Goal: Information Seeking & Learning: Check status

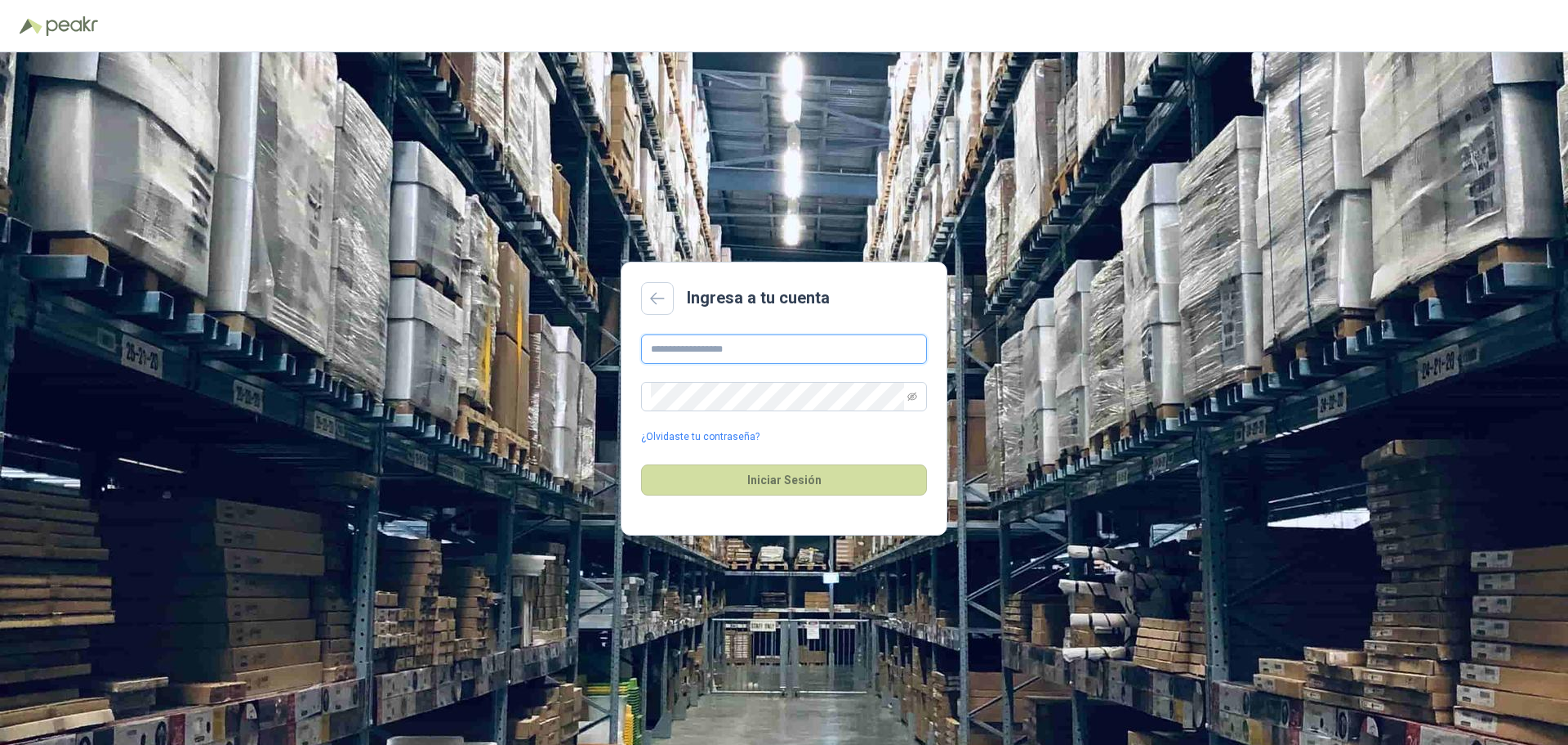
click at [754, 347] on input "text" at bounding box center [784, 348] width 286 height 29
type input "**********"
click at [758, 474] on button "Iniciar Sesión" at bounding box center [784, 479] width 286 height 31
click at [542, 400] on div "**********" at bounding box center [784, 398] width 1568 height 692
click at [831, 473] on button "Iniciar Sesión" at bounding box center [784, 479] width 286 height 31
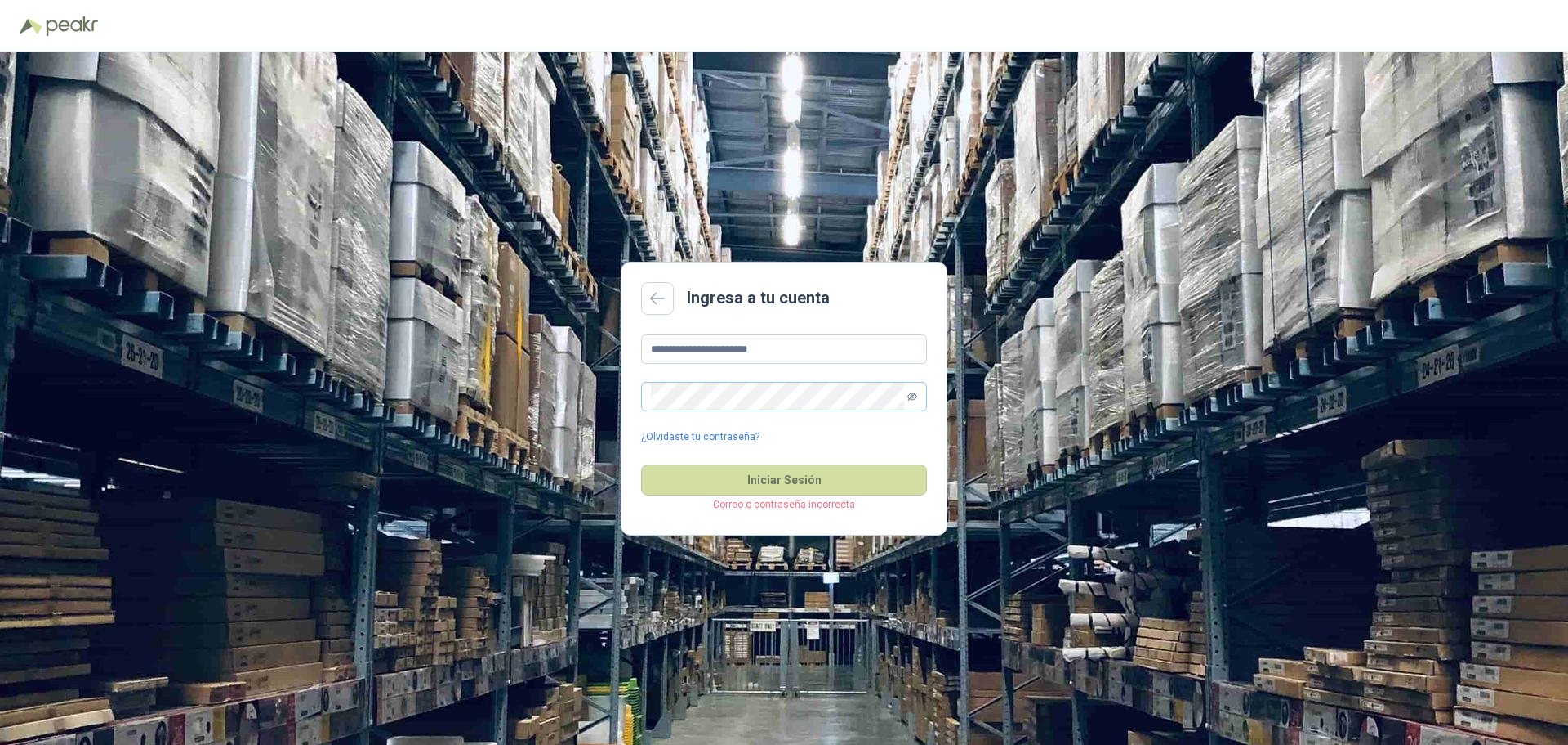
click at [914, 398] on icon "eye-invisible" at bounding box center [912, 397] width 10 height 10
click at [793, 470] on button "Iniciar Sesión" at bounding box center [784, 479] width 286 height 31
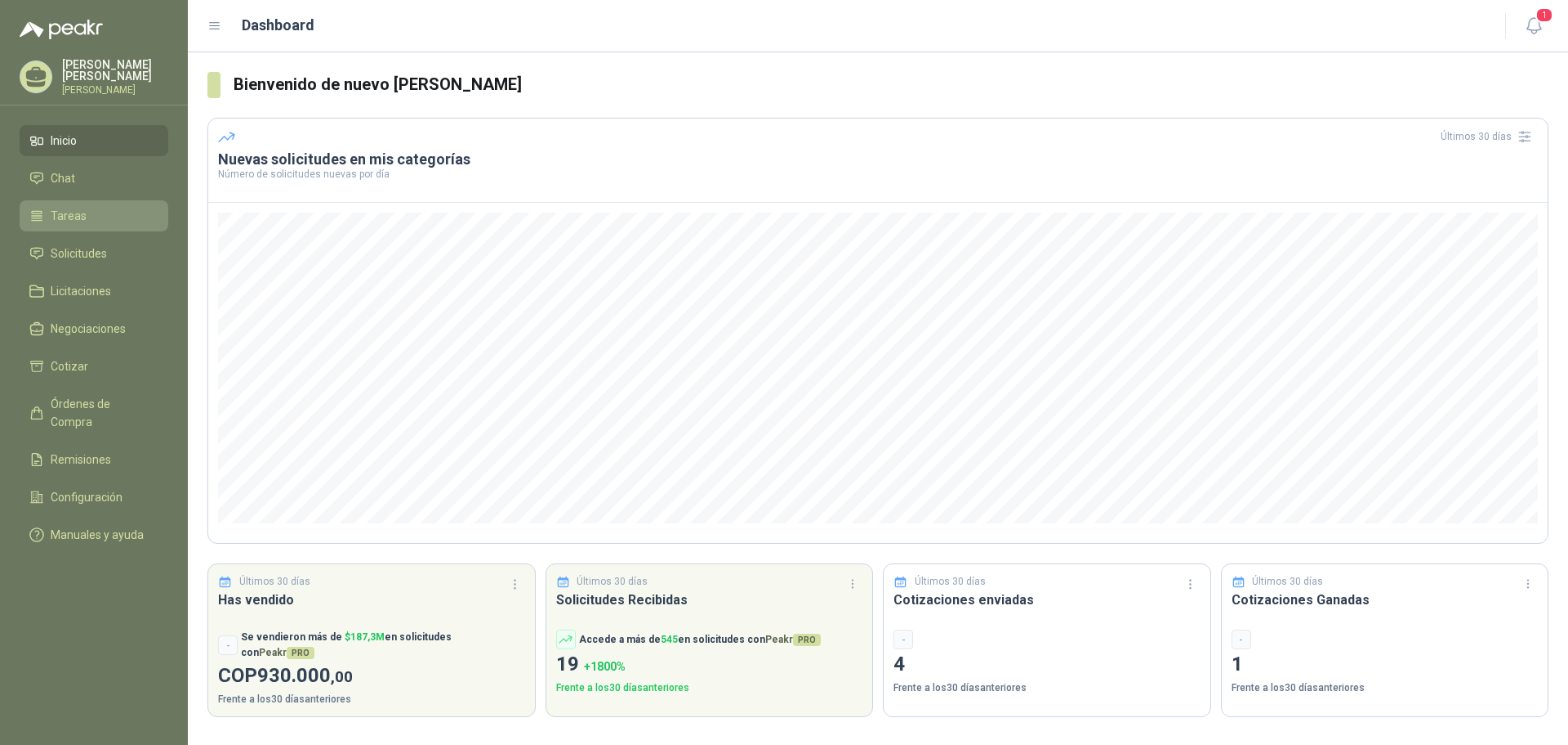
click at [82, 218] on span "Tareas" at bounding box center [69, 215] width 36 height 18
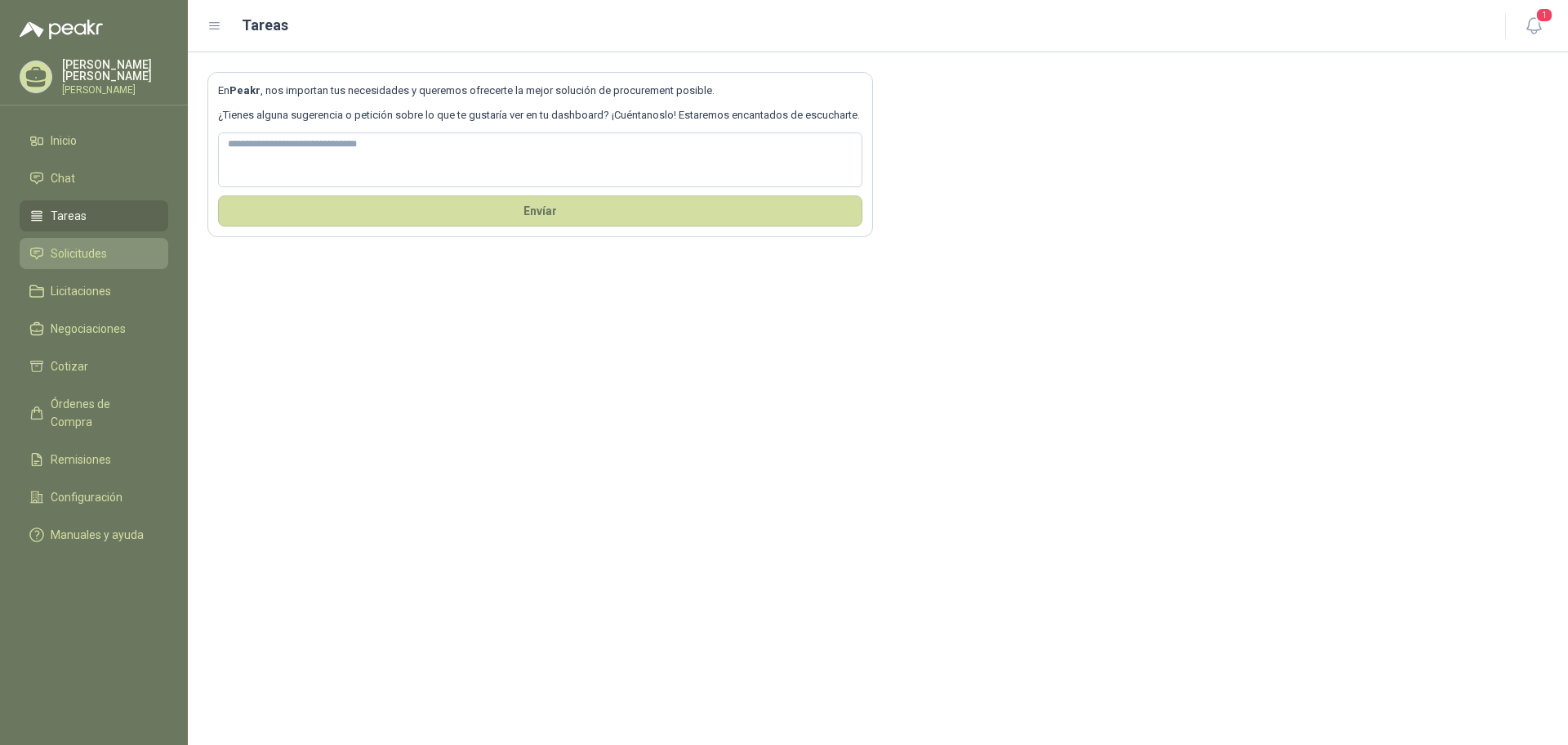
click at [93, 254] on span "Solicitudes" at bounding box center [79, 253] width 57 height 18
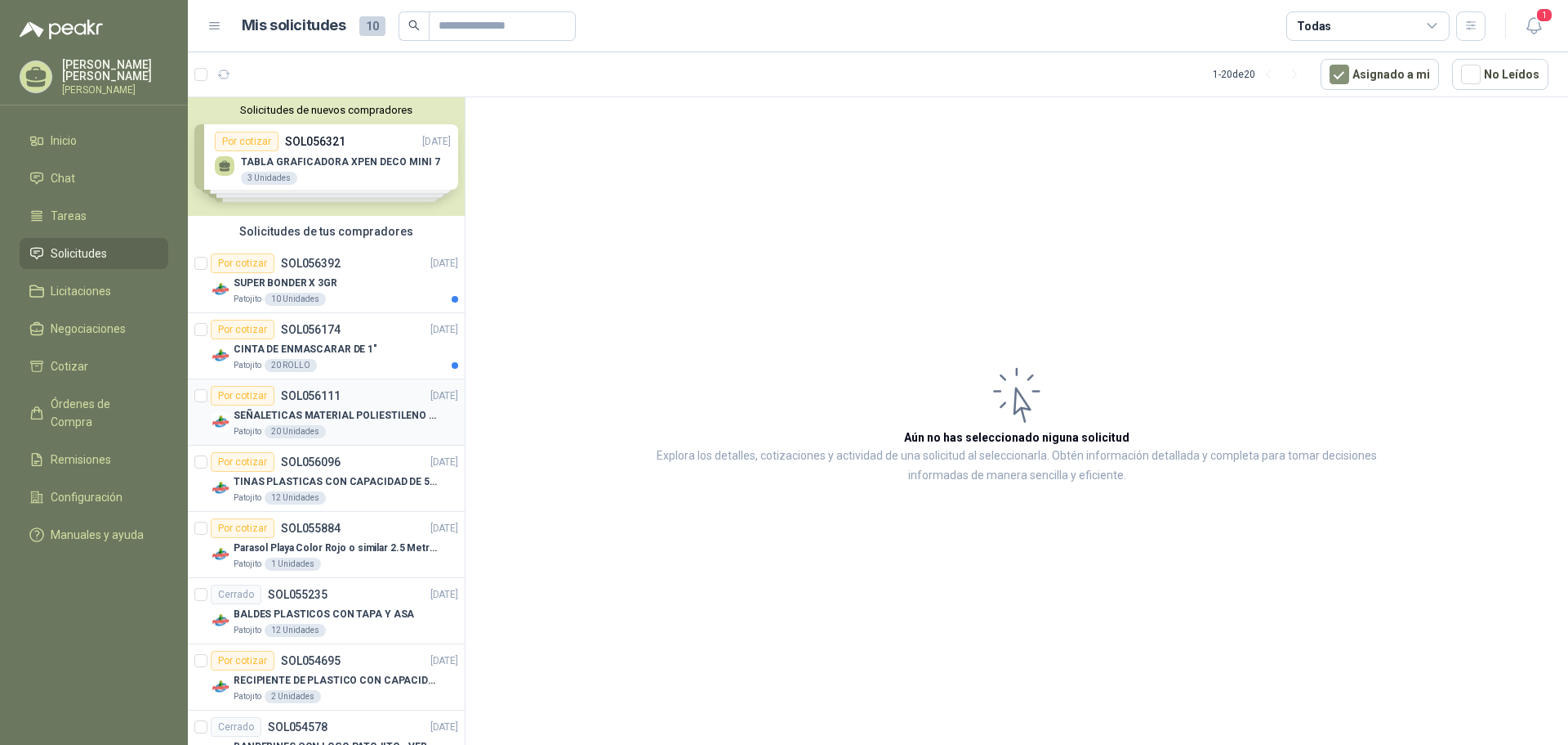
click at [369, 424] on div "SEÑALETICAS MATERIAL POLIESTILENO CON VINILO LAMINADO CALIBRE 60" at bounding box center [345, 415] width 224 height 20
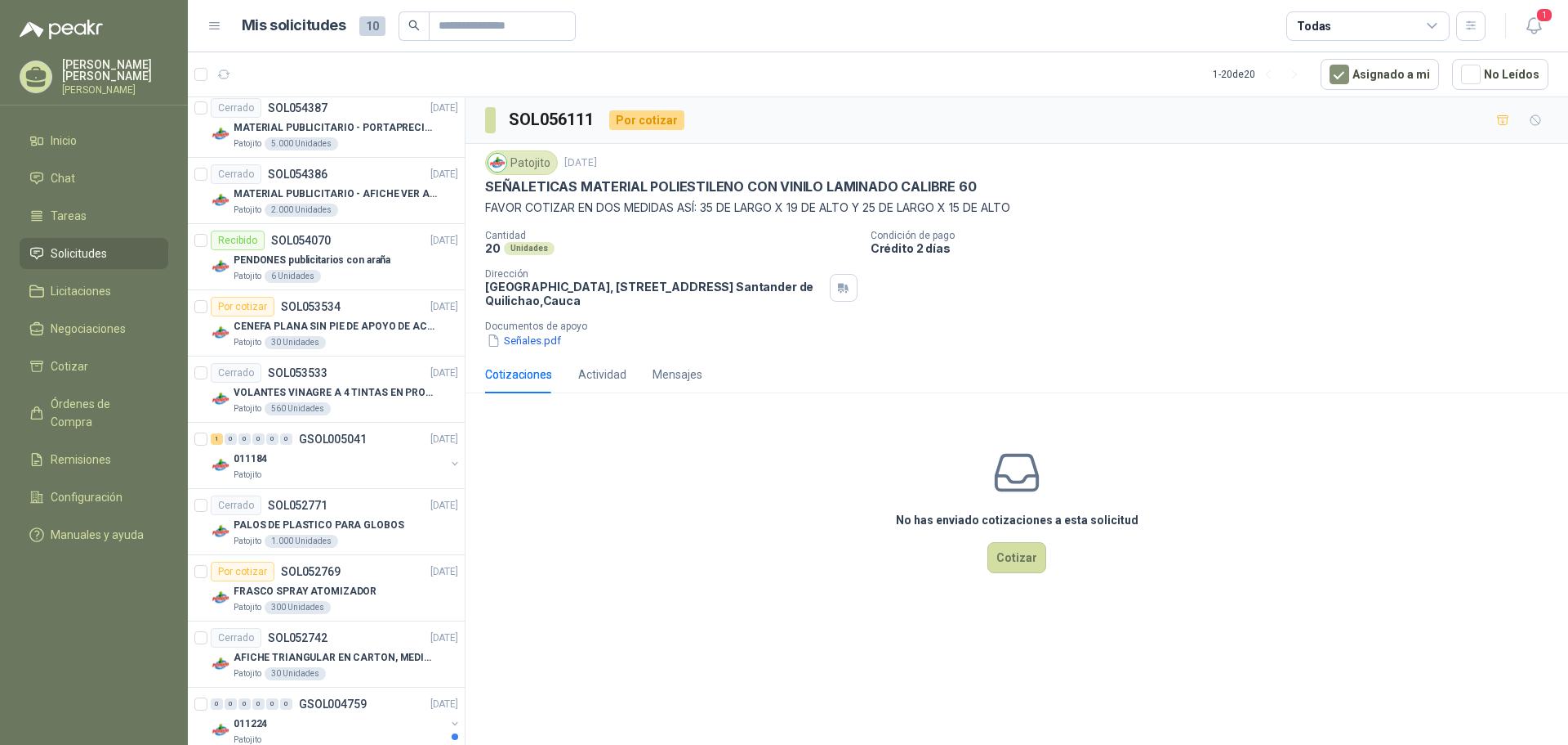
scroll to position [844, 0]
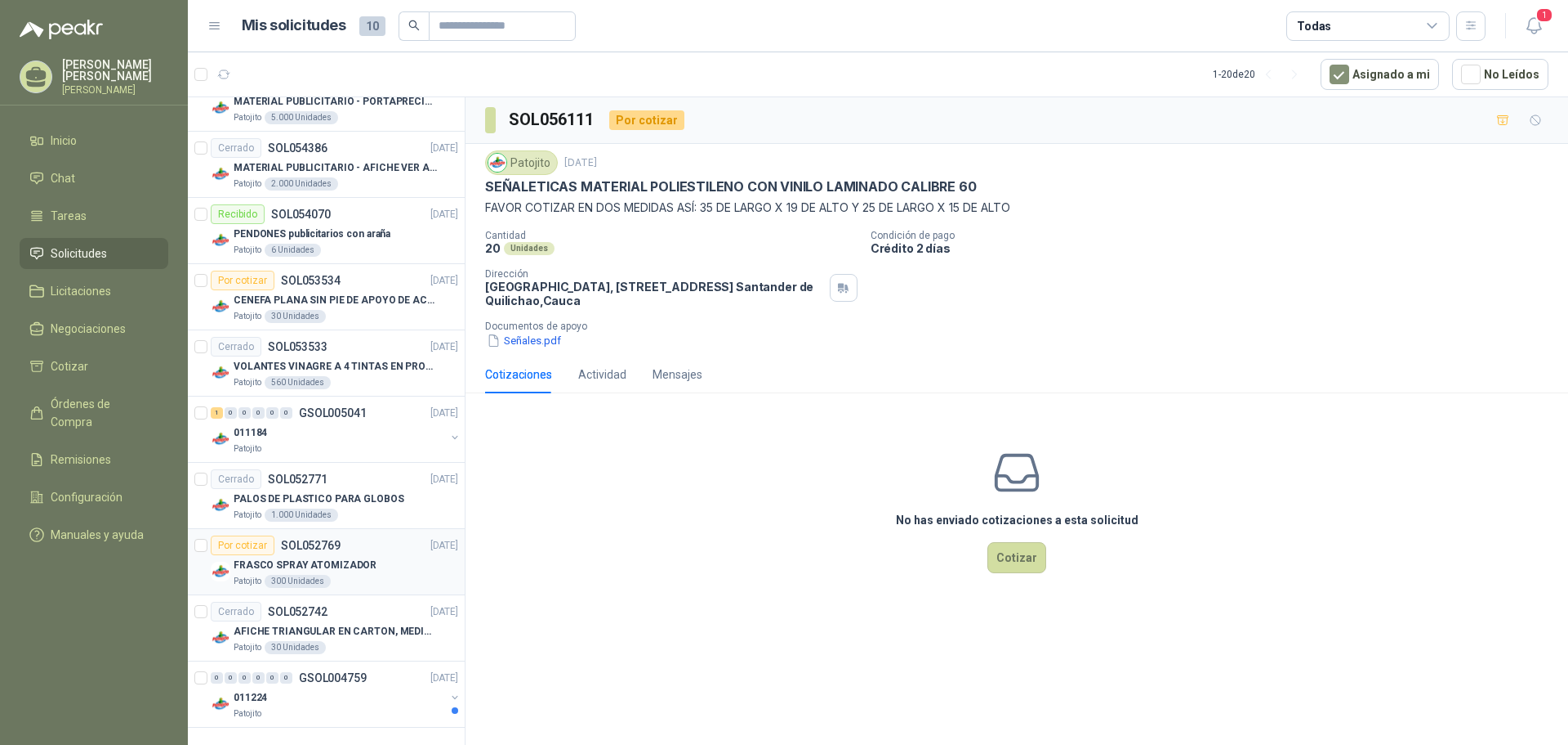
click at [377, 559] on div "FRASCO SPRAY ATOMIZADOR" at bounding box center [345, 564] width 224 height 20
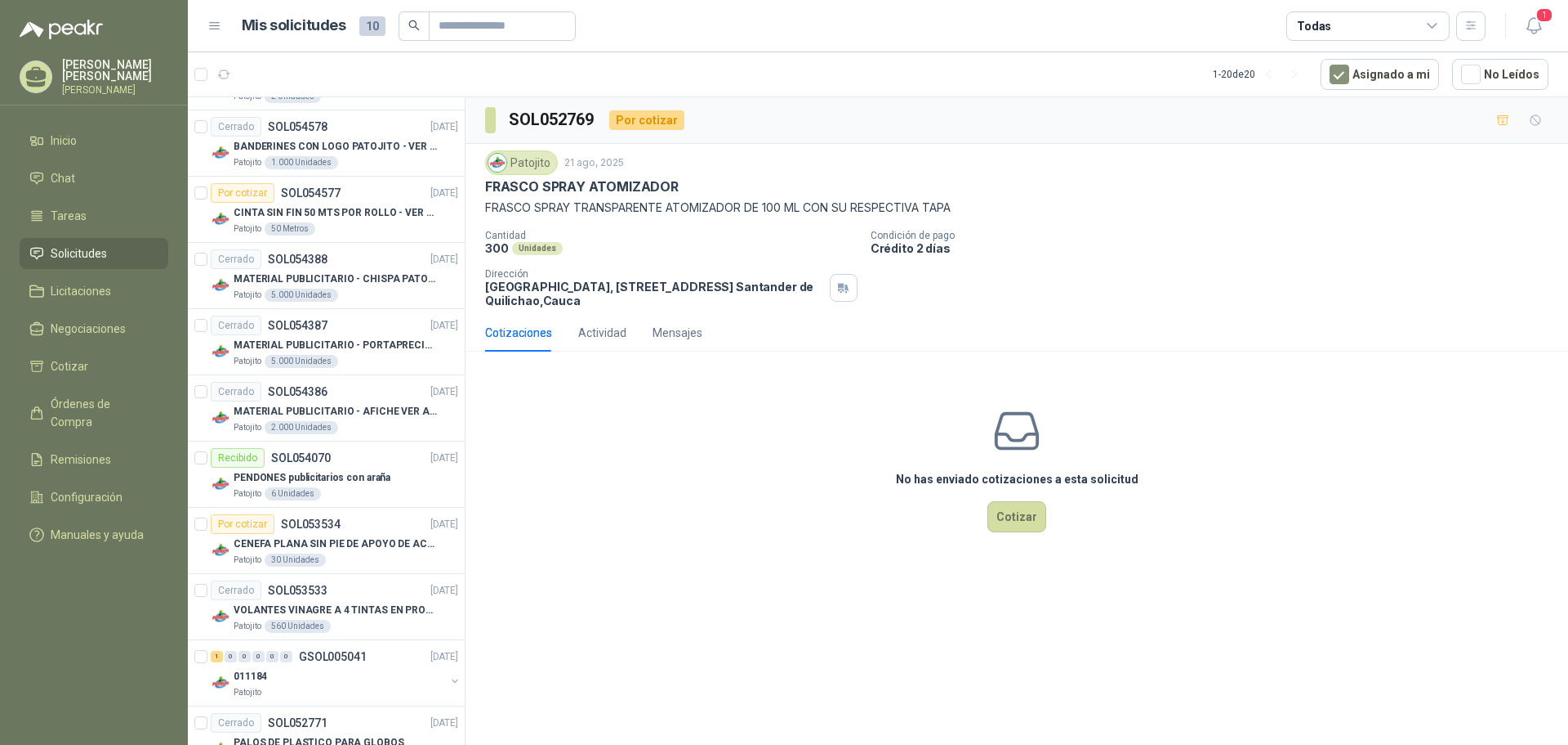
scroll to position [598, 0]
click at [310, 538] on p "CENEFA PLANA SIN PIE DE APOYO DE ACUERDO A LA IMAGEN ADJUNTA" at bounding box center [335, 546] width 203 height 16
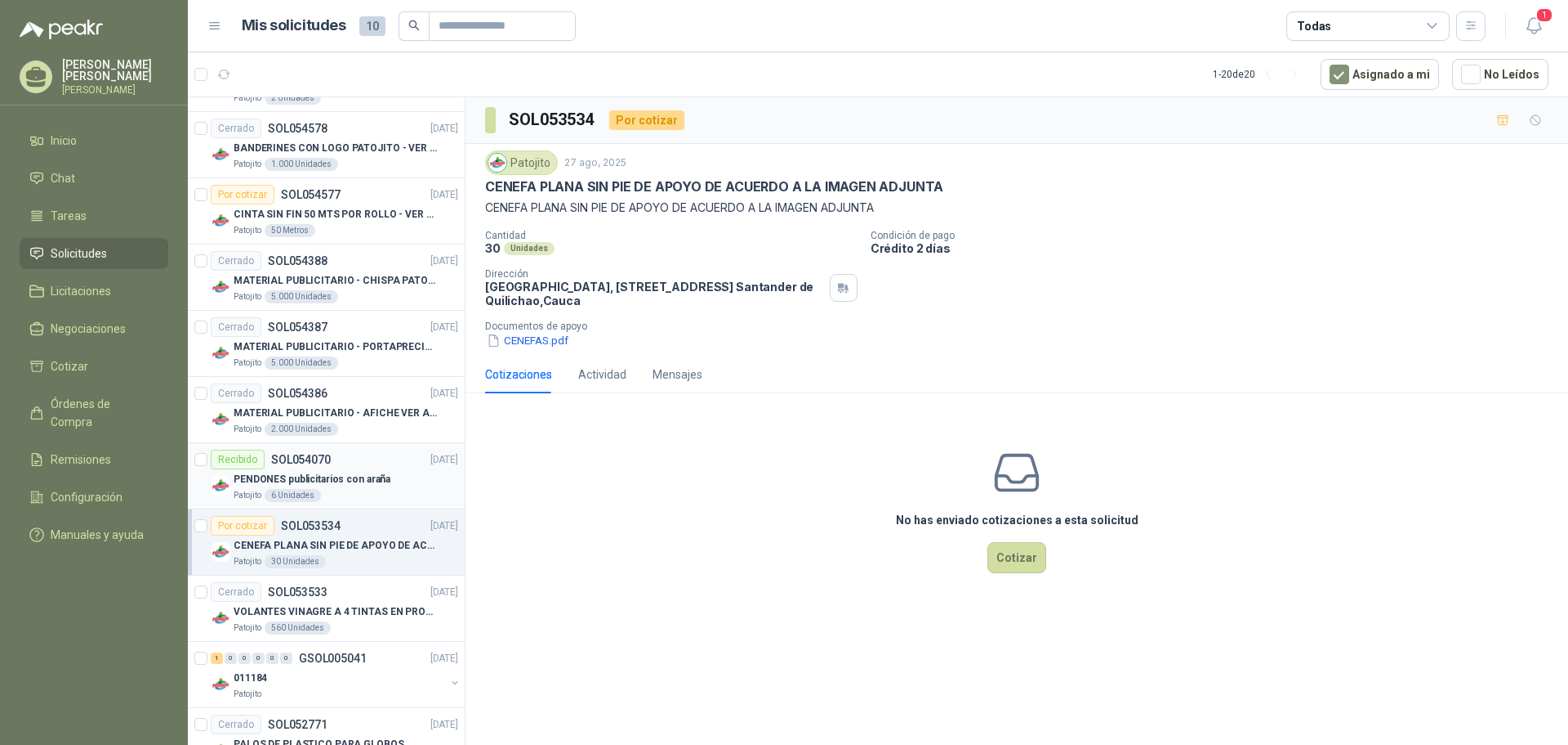
click at [369, 460] on div "Recibido SOL054070 [DATE]" at bounding box center [334, 460] width 247 height 20
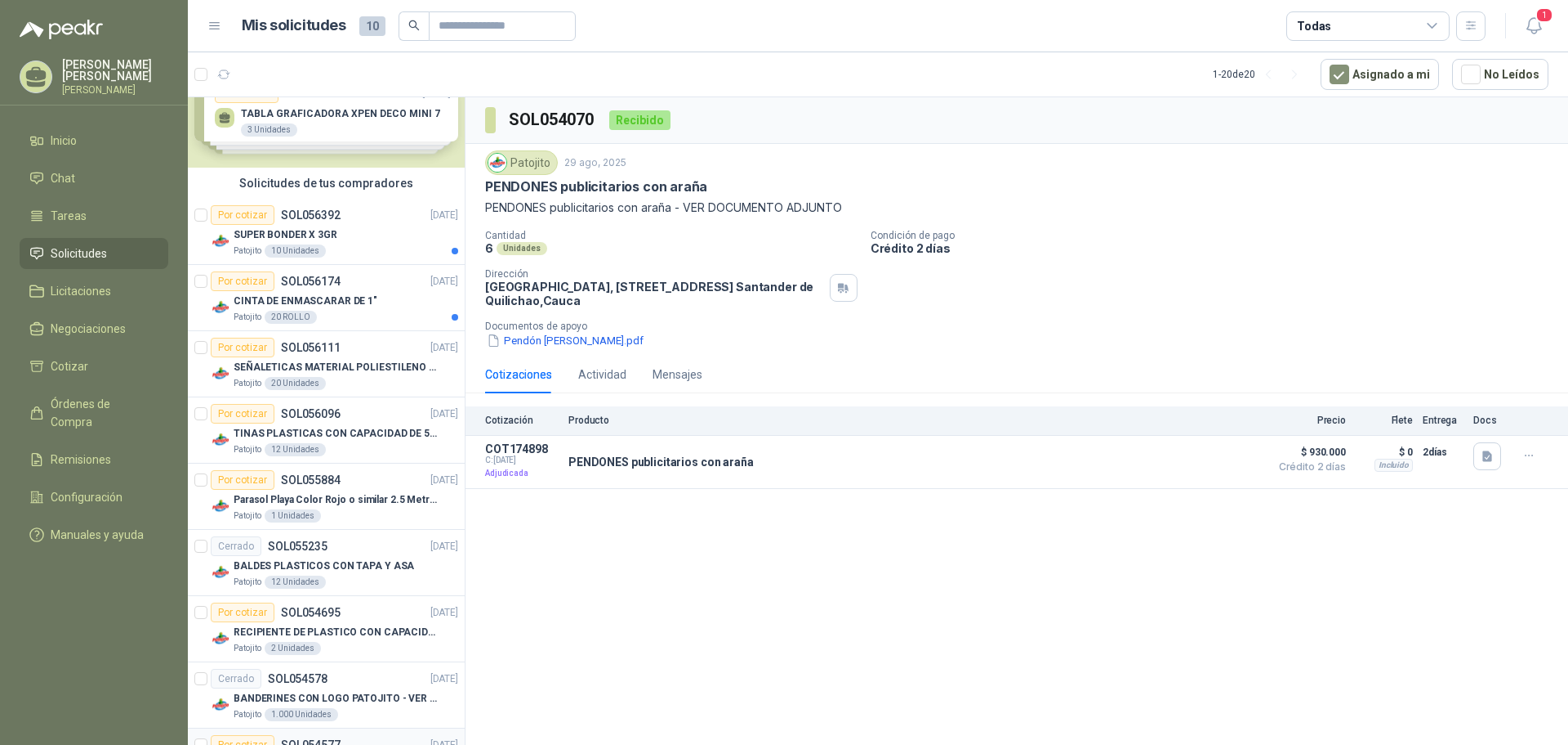
scroll to position [26, 0]
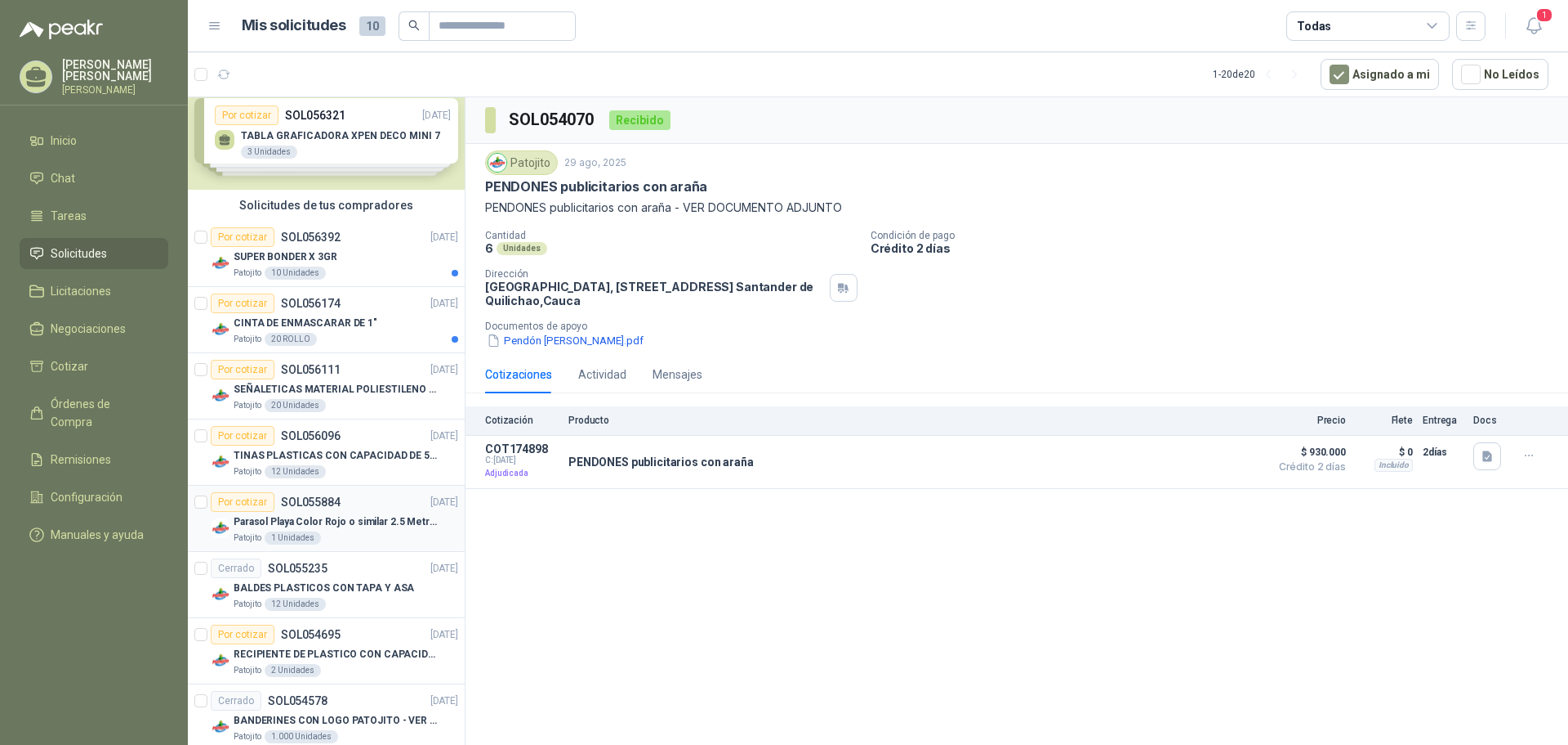
click at [377, 510] on div "Por cotizar SOL055884 [DATE]" at bounding box center [334, 502] width 247 height 20
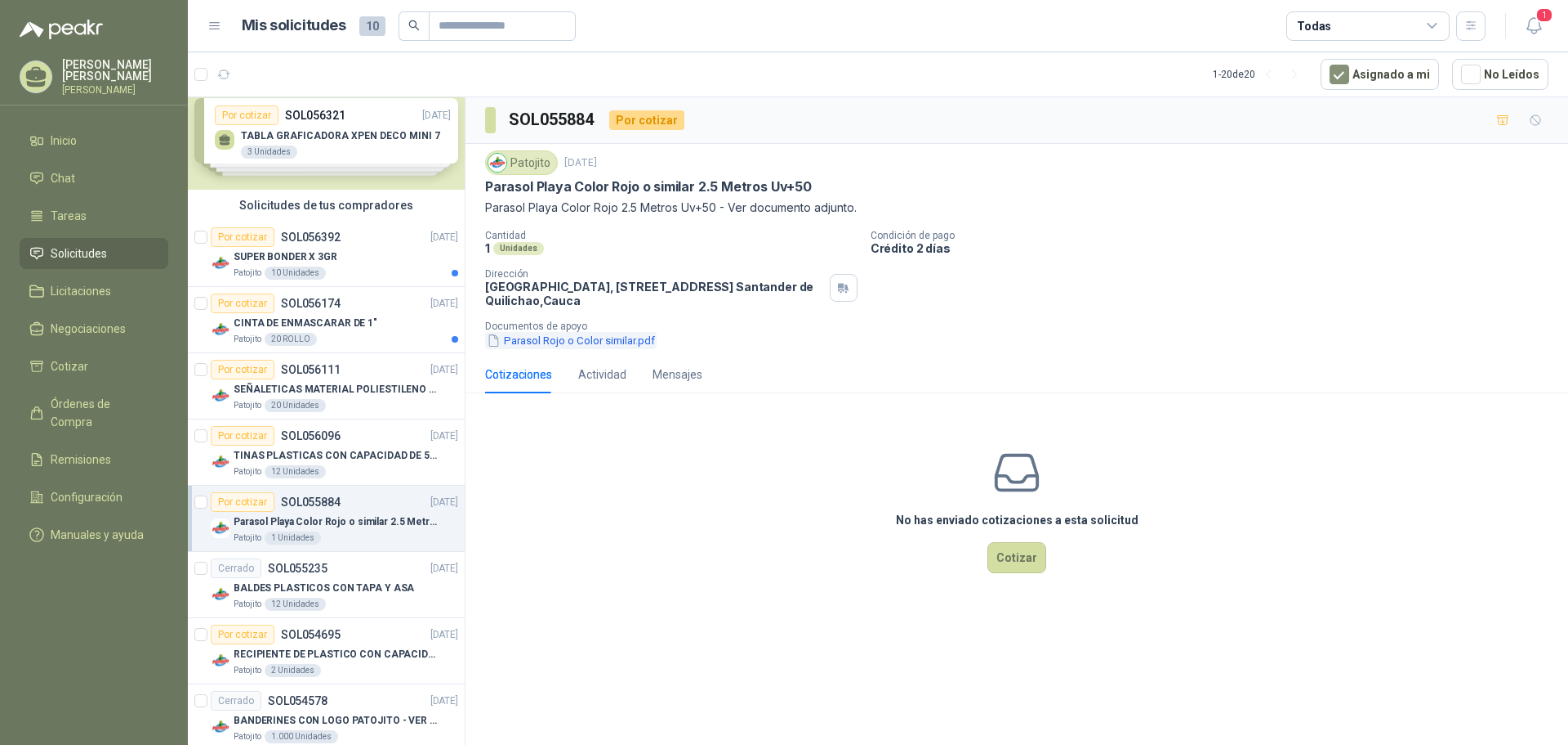
click at [569, 338] on button "Parasol Rojo o Color similar.pdf" at bounding box center [571, 340] width 171 height 17
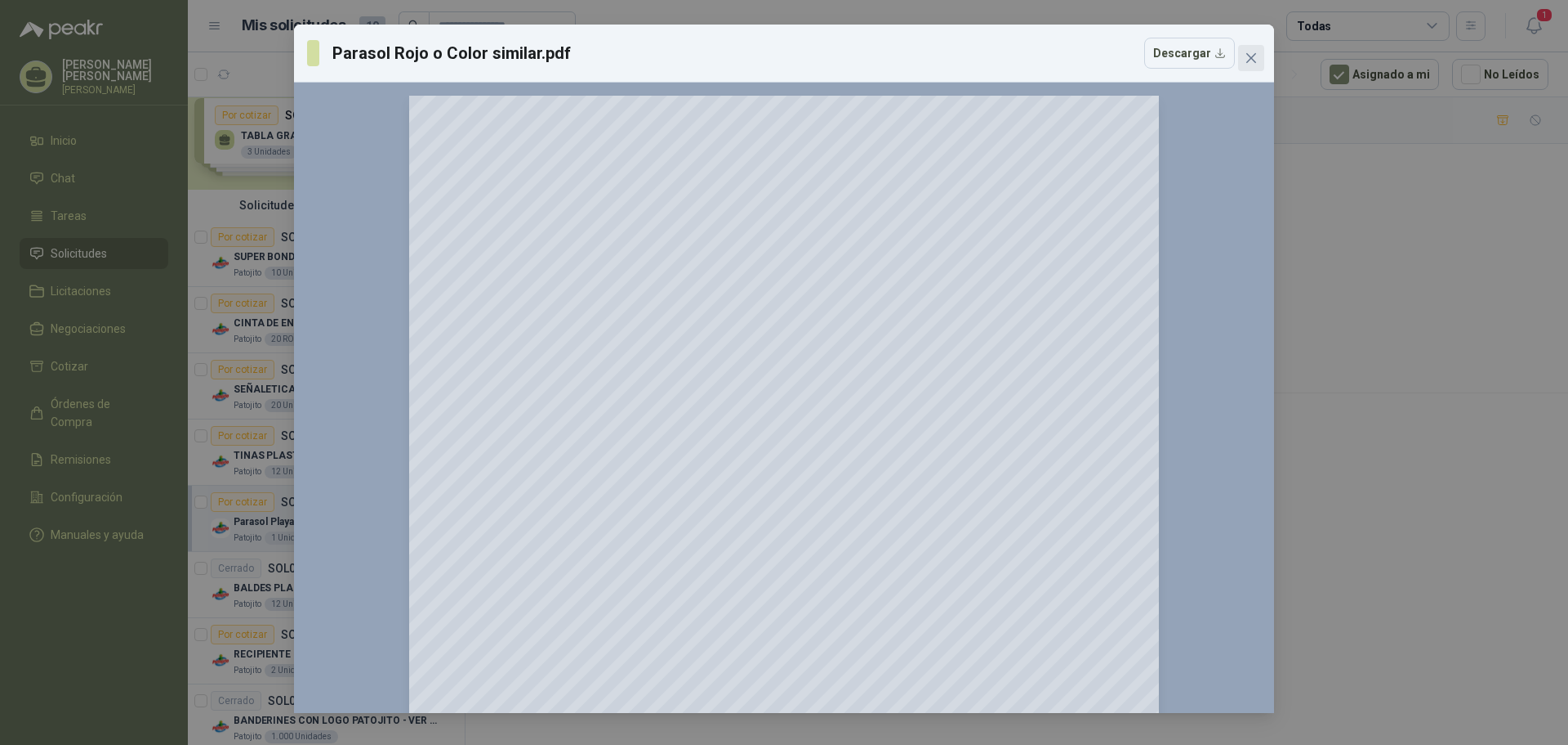
click at [1254, 64] on icon "close" at bounding box center [1251, 58] width 13 height 13
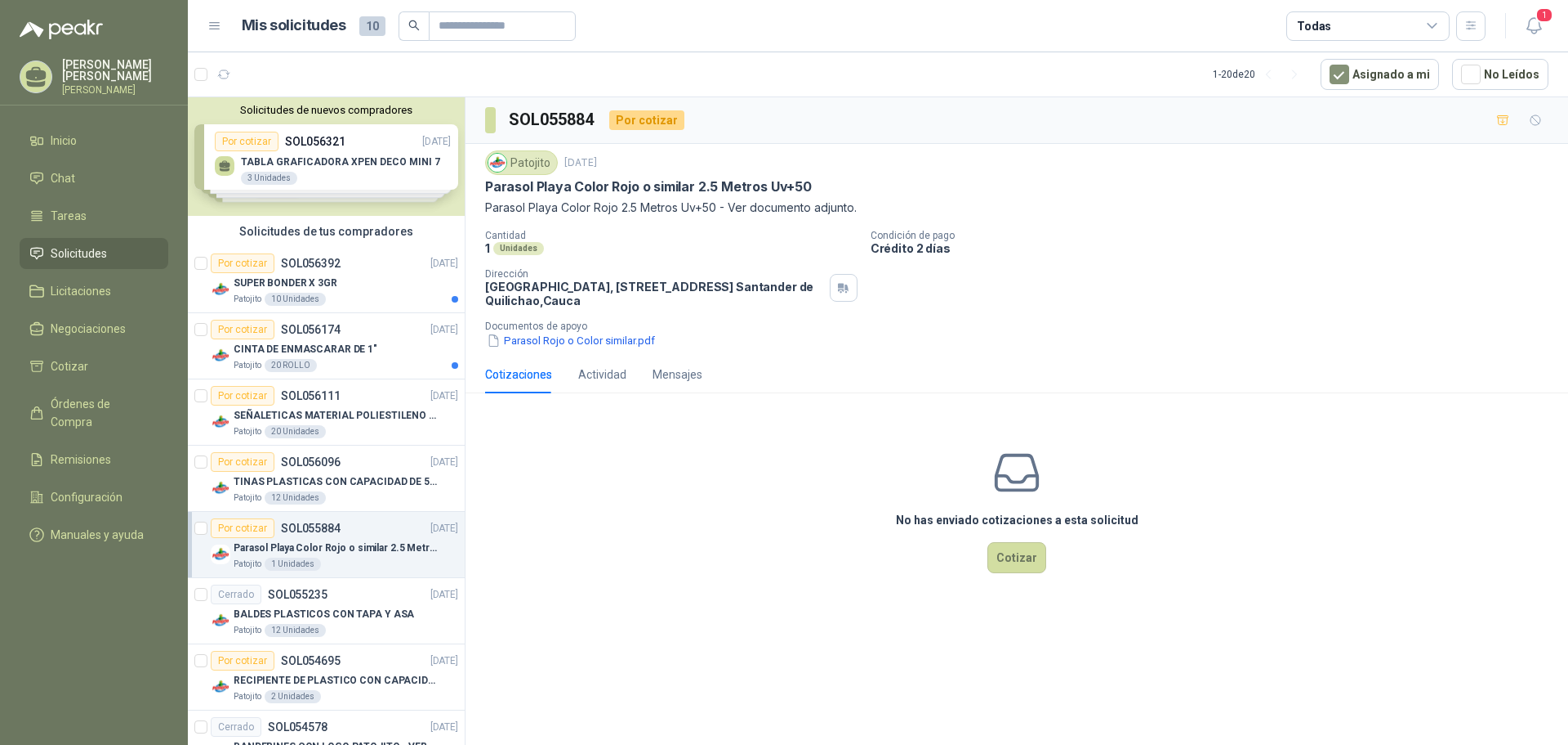
click at [342, 159] on div "Solicitudes de nuevos compradores Por cotizar SOL056321 [DATE] TABLA GRAFICADOR…" at bounding box center [326, 157] width 277 height 119
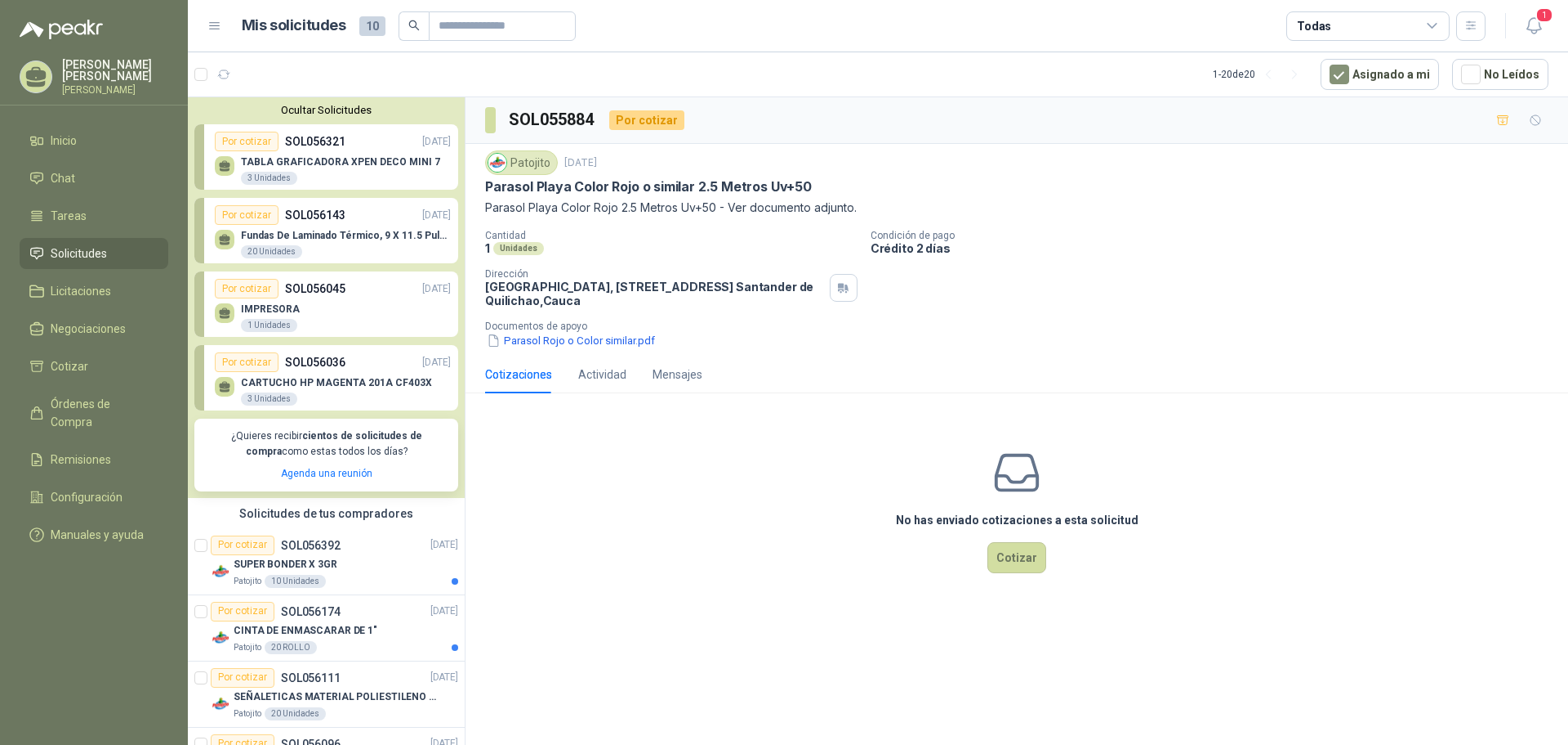
click at [342, 165] on p "TABLA GRAFICADORA XPEN DECO MINI 7" at bounding box center [341, 162] width 199 height 11
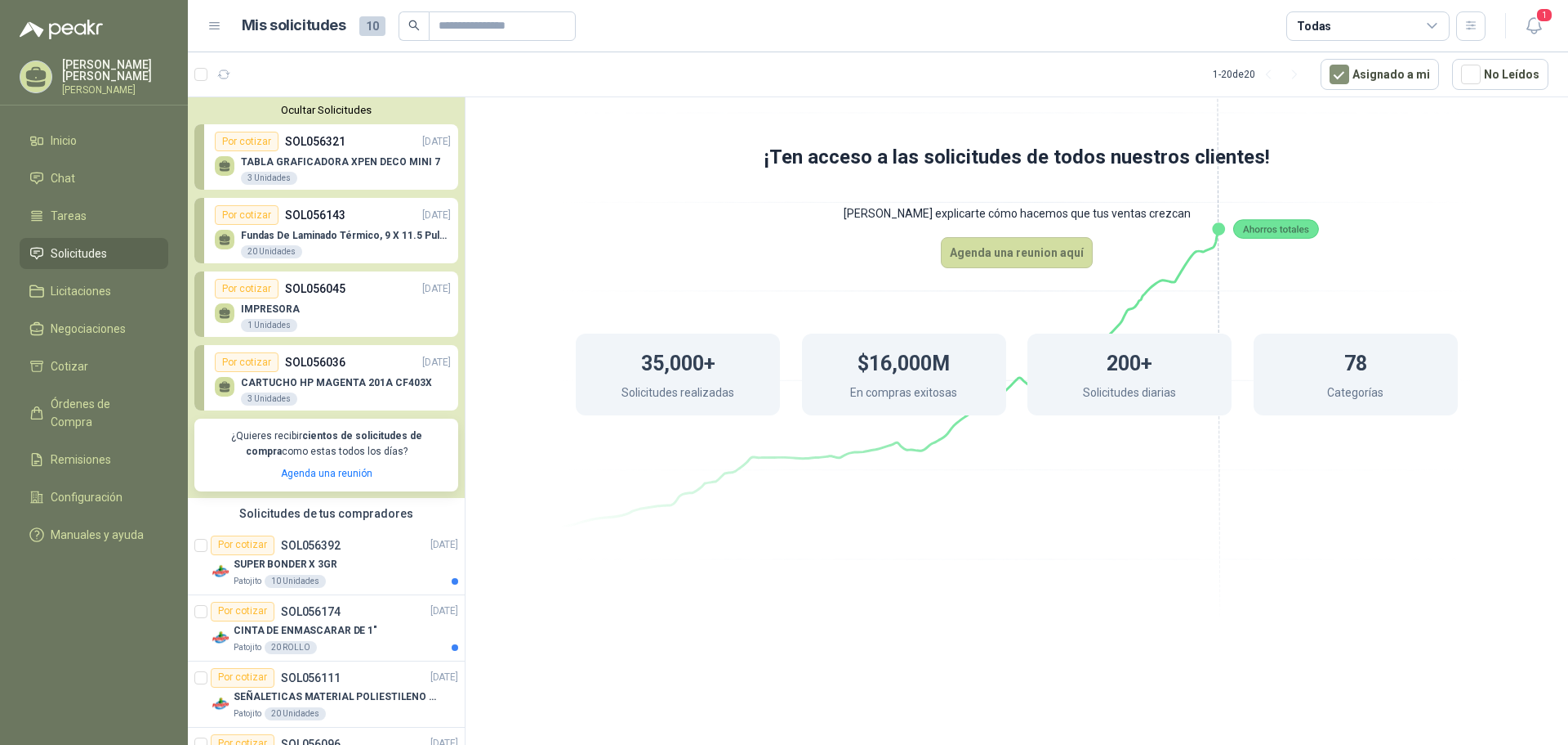
click at [334, 224] on div "Por cotizar SOL056143 [DATE]" at bounding box center [333, 215] width 236 height 20
click at [347, 579] on div "Patojito 10 Unidades" at bounding box center [345, 580] width 224 height 13
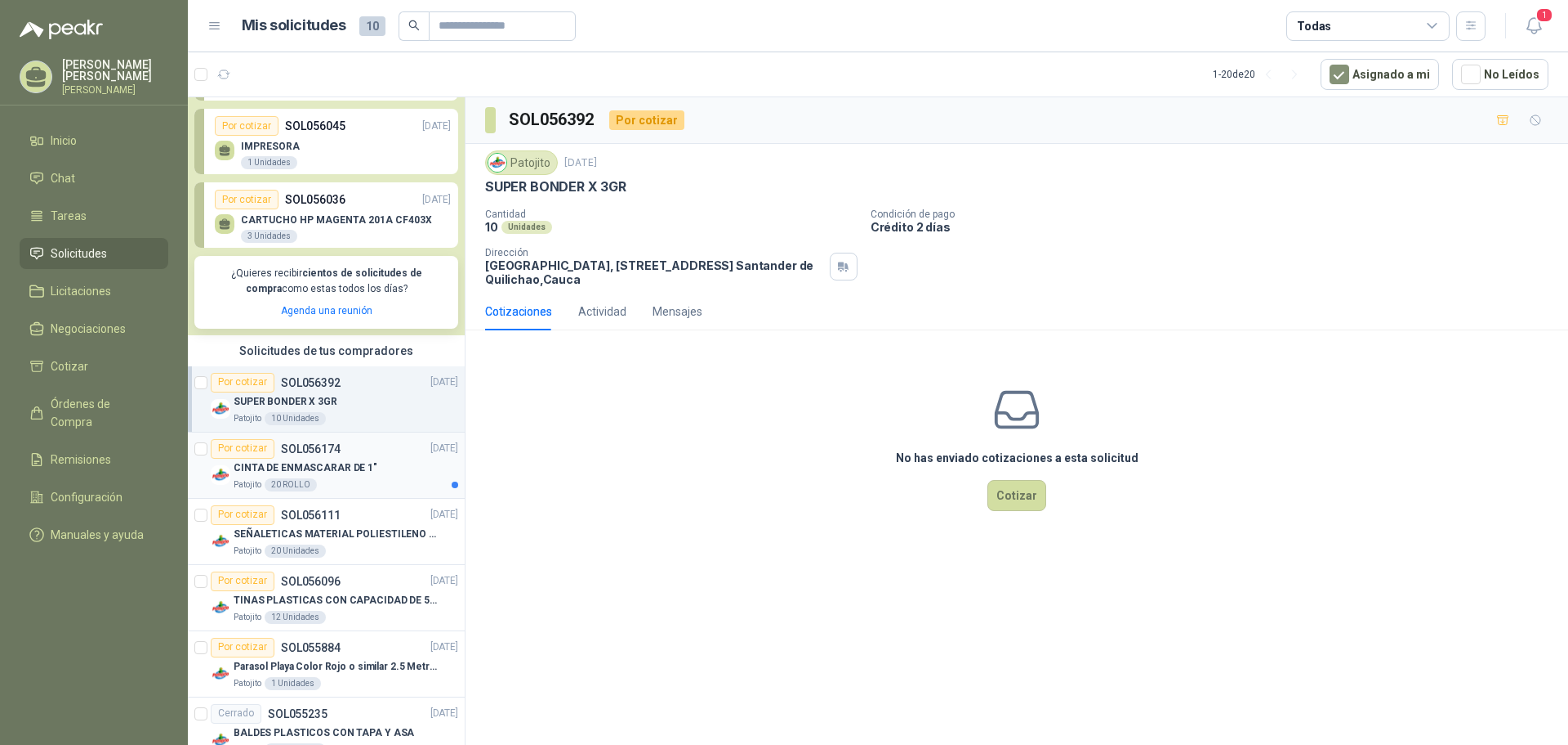
scroll to position [164, 0]
click at [306, 485] on div "20 ROLLO" at bounding box center [290, 484] width 52 height 13
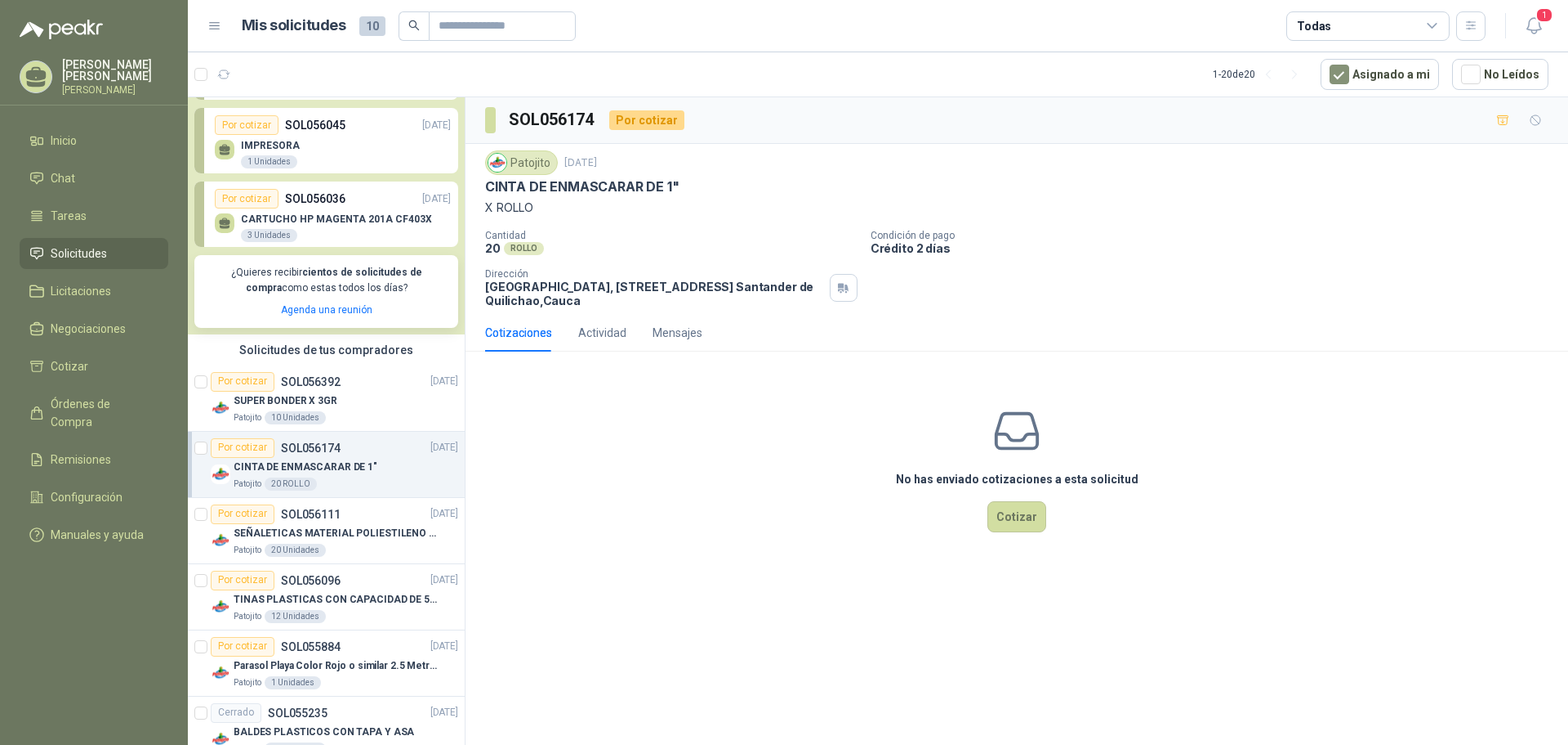
click at [143, 67] on p "[PERSON_NAME]" at bounding box center [115, 70] width 107 height 23
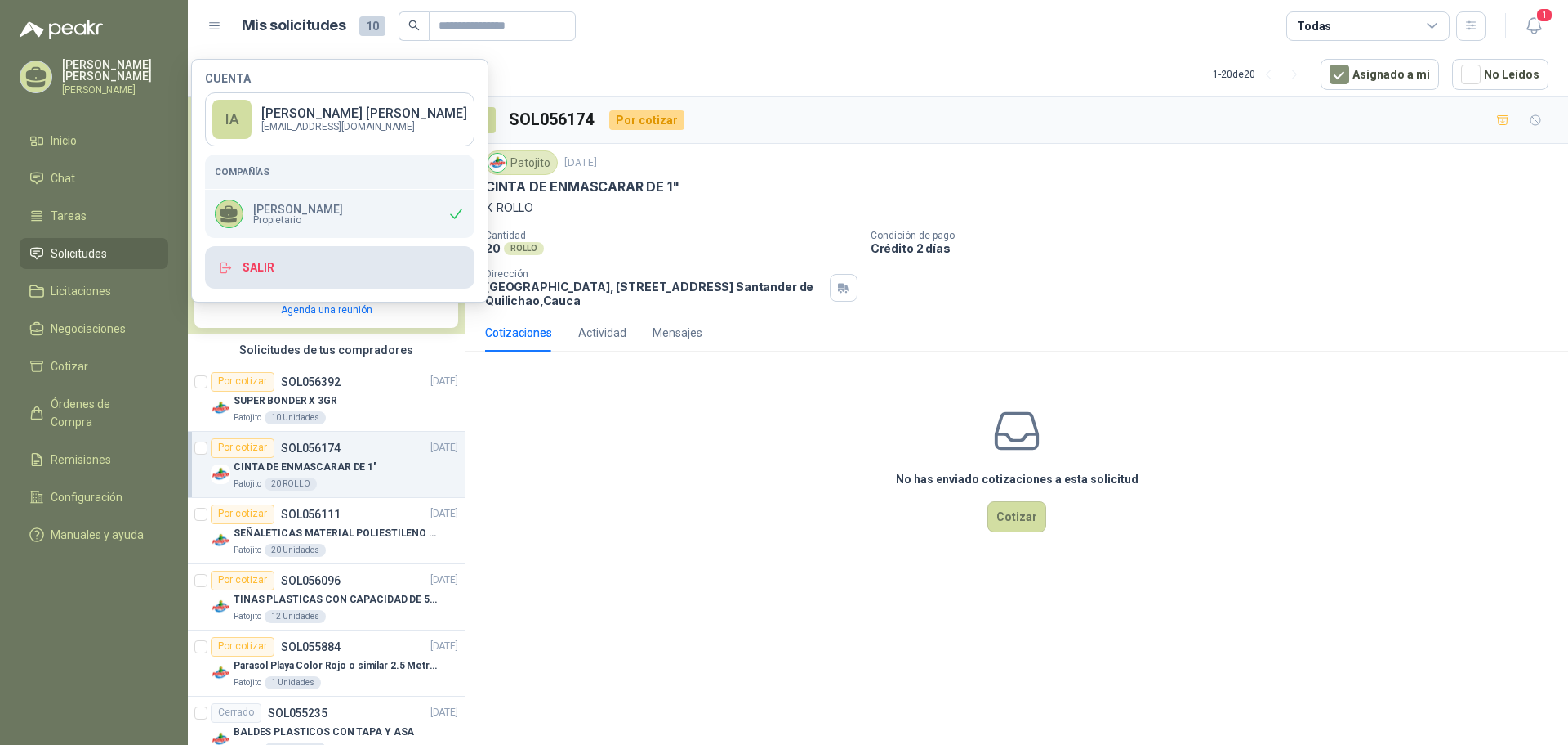
click at [241, 264] on button "Salir" at bounding box center [340, 267] width 269 height 43
